Goal: Transaction & Acquisition: Purchase product/service

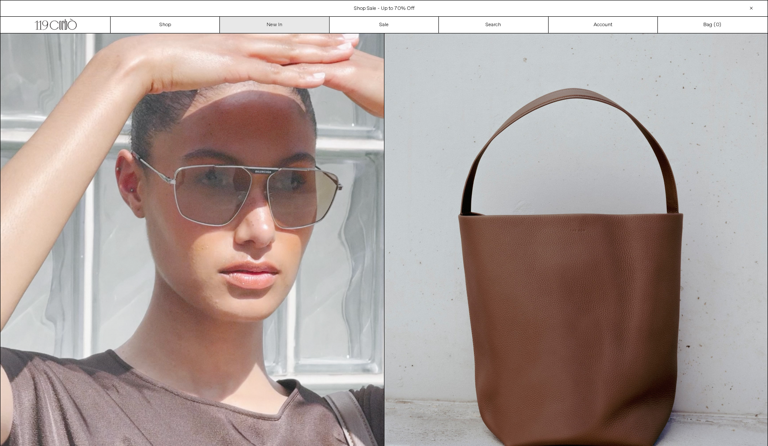
click at [244, 28] on link "New In" at bounding box center [274, 25] width 109 height 16
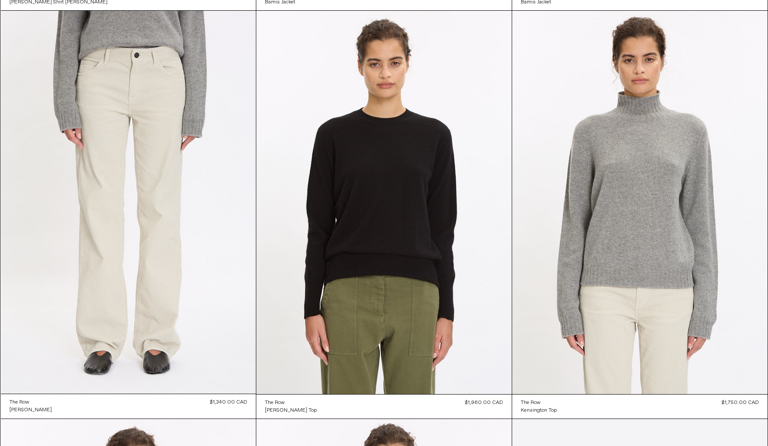
scroll to position [856, 0]
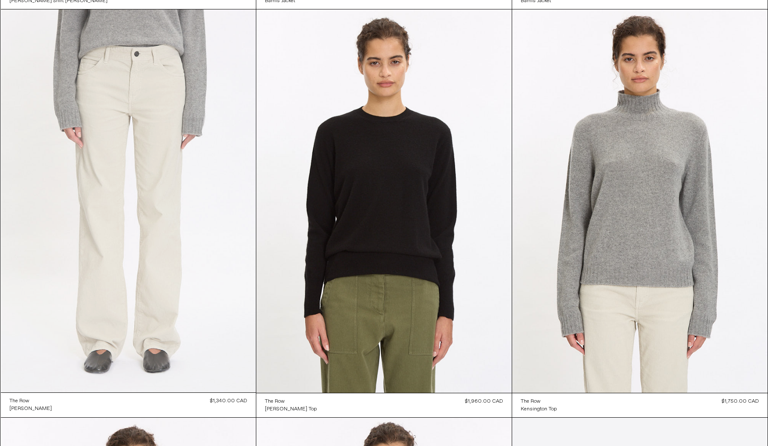
click at [131, 179] on at bounding box center [128, 200] width 255 height 383
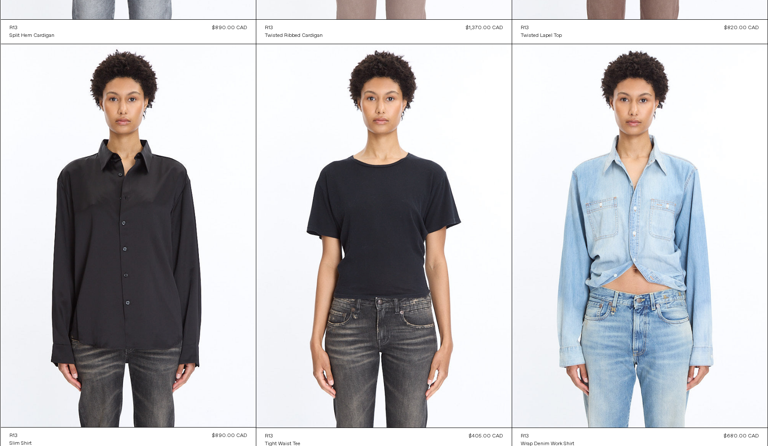
scroll to position [4987, 0]
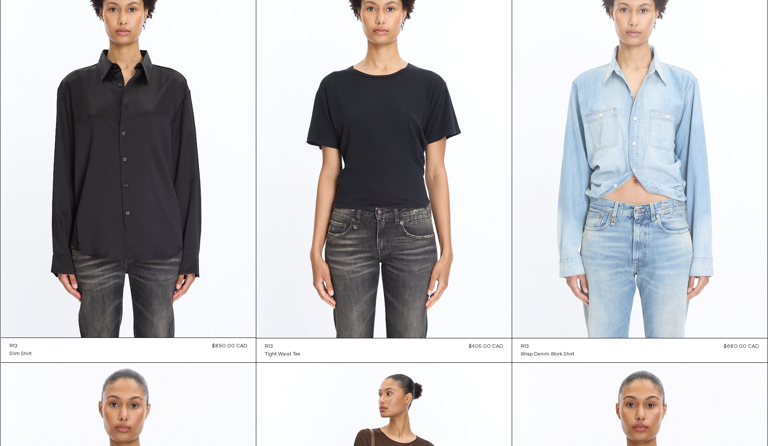
click at [709, 161] on at bounding box center [639, 146] width 255 height 383
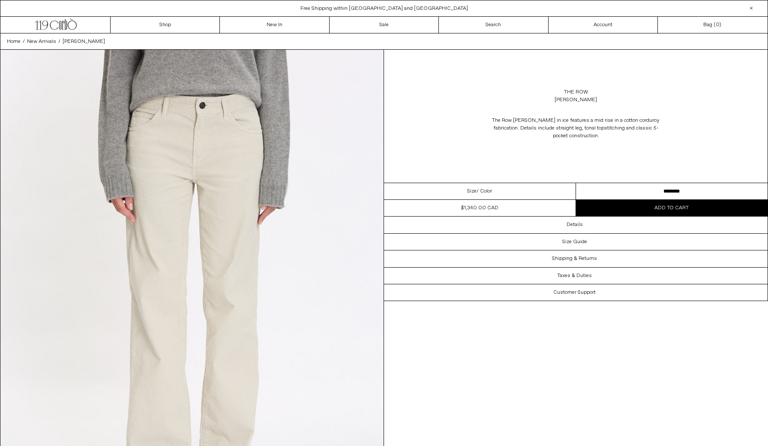
select select "**********"
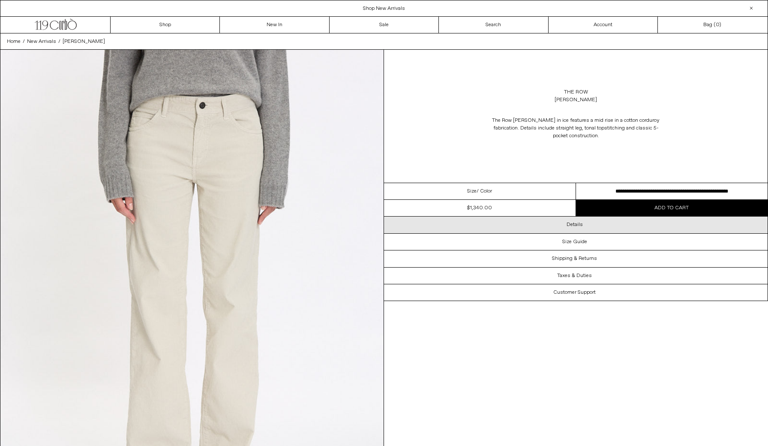
click at [511, 227] on div "Details" at bounding box center [575, 224] width 383 height 16
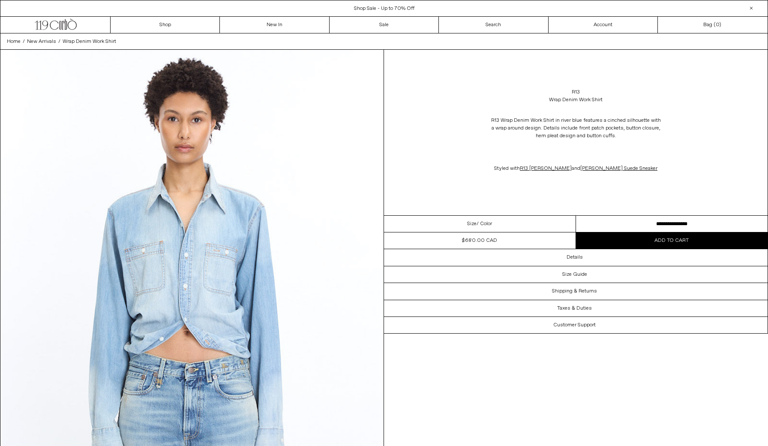
select select "**********"
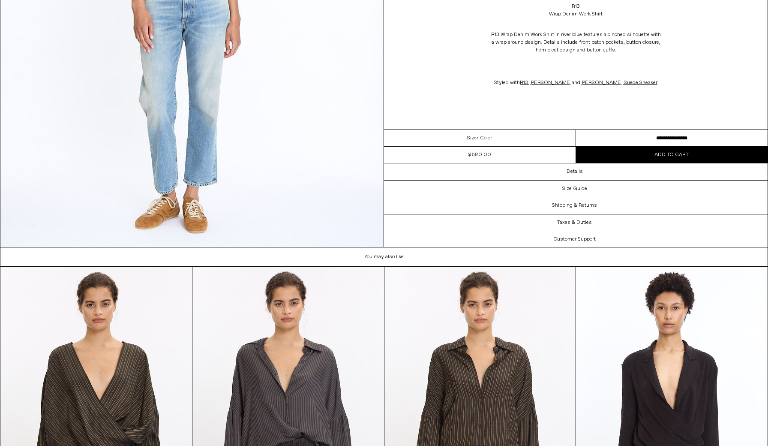
scroll to position [1692, 0]
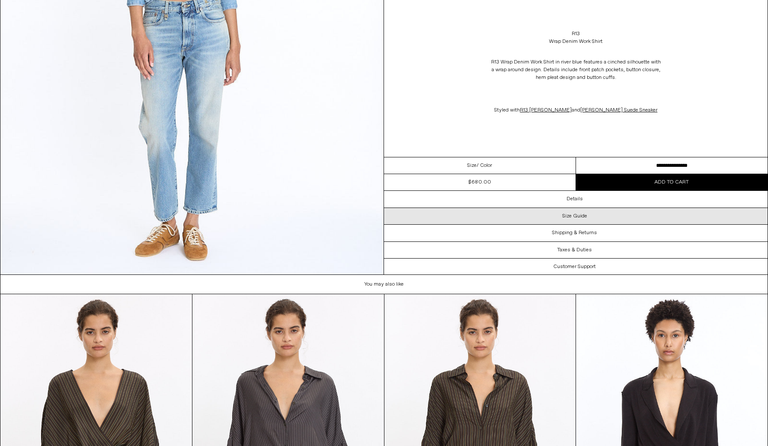
click at [579, 217] on h3 "Size Guide" at bounding box center [574, 215] width 25 height 6
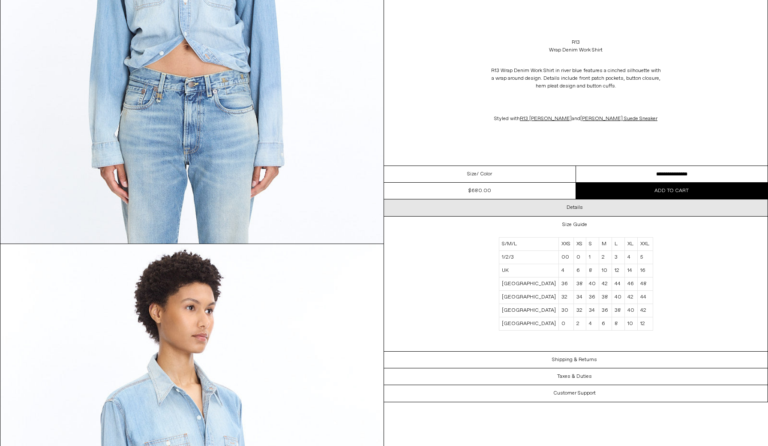
scroll to position [65, 0]
